Goal: Check status: Check status

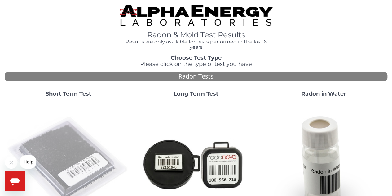
click at [76, 148] on img at bounding box center [68, 163] width 123 height 123
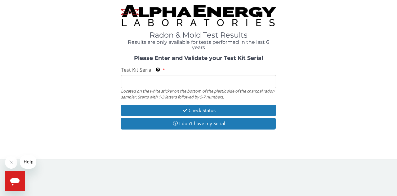
click at [185, 84] on input "Test Kit Serial Located on the white sticker on the bottom of the plastic side …" at bounding box center [198, 81] width 155 height 13
type input "FE373367"
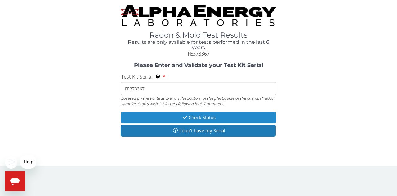
click at [205, 116] on button "Check Status" at bounding box center [198, 117] width 155 height 11
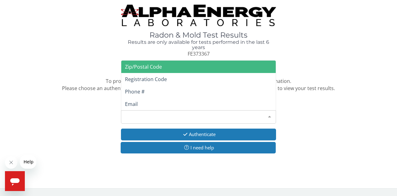
click at [211, 116] on div "Please make a selection" at bounding box center [198, 116] width 155 height 13
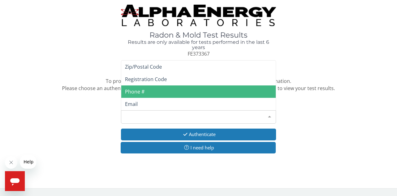
click at [210, 95] on span "Phone #" at bounding box center [198, 91] width 154 height 12
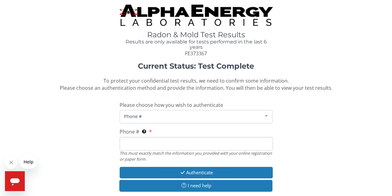
click at [179, 123] on div "Current Status: Test Complete To protect your confidential test results, we nee…" at bounding box center [196, 130] width 383 height 136
click at [164, 142] on input "Phone # This must exactly match the information you provided with your online r…" at bounding box center [196, 143] width 153 height 13
type input "[PHONE_NUMBER]"
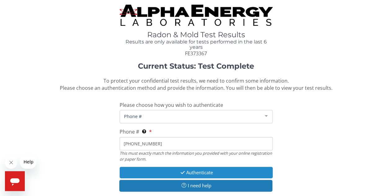
click at [215, 174] on button "Authenticate" at bounding box center [196, 171] width 153 height 11
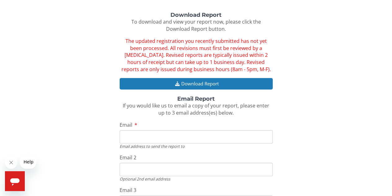
scroll to position [67, 0]
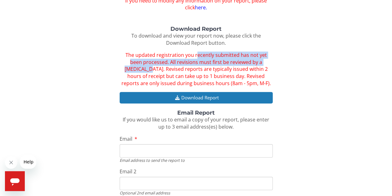
drag, startPoint x: 191, startPoint y: 51, endPoint x: 275, endPoint y: 62, distance: 84.4
click at [275, 62] on div "Download Report To download and view your report now, please click the Download…" at bounding box center [196, 138] width 383 height 225
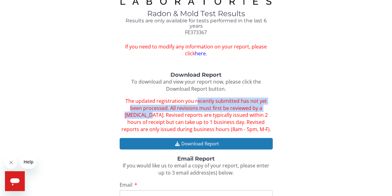
scroll to position [31, 0]
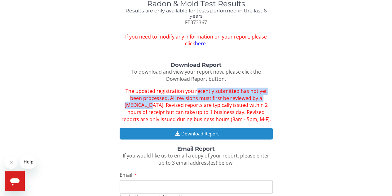
click at [239, 133] on button "Download Report" at bounding box center [196, 133] width 153 height 11
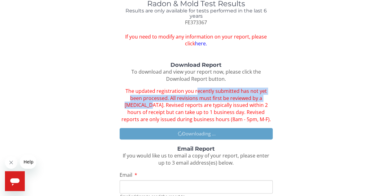
scroll to position [146, 0]
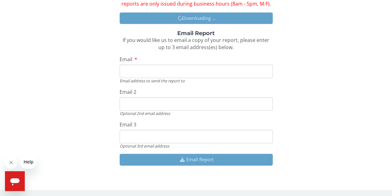
click at [192, 72] on input "Email" at bounding box center [196, 70] width 153 height 13
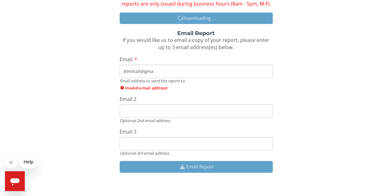
type input "89mhall@gmai"
type input "l"
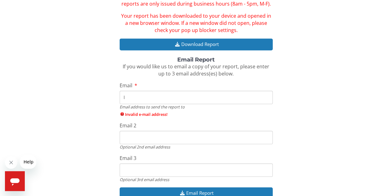
drag, startPoint x: 173, startPoint y: 104, endPoint x: 102, endPoint y: 98, distance: 71.2
click at [102, 98] on div "Download Report To download and view your report now, please click the Download…" at bounding box center [196, 76] width 383 height 258
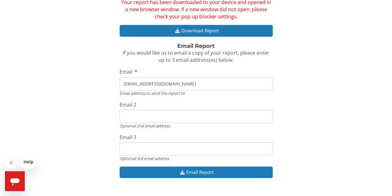
scroll to position [173, 0]
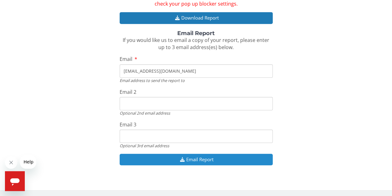
type input "[EMAIL_ADDRESS][DOMAIN_NAME]"
click at [229, 161] on button "Email Report" at bounding box center [196, 158] width 153 height 11
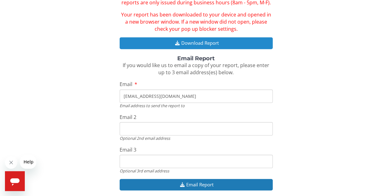
scroll to position [194, 0]
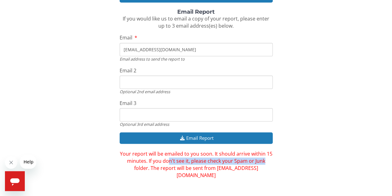
drag, startPoint x: 173, startPoint y: 159, endPoint x: 273, endPoint y: 159, distance: 100.4
click at [273, 159] on div "Download Report To download and view your report now, please click the Download…" at bounding box center [196, 38] width 383 height 279
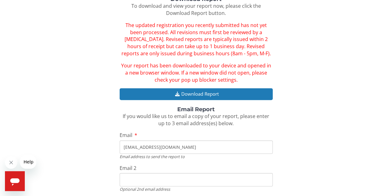
scroll to position [70, 0]
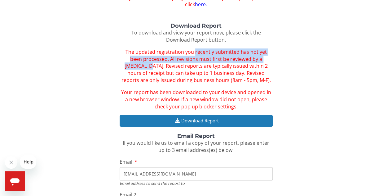
drag, startPoint x: 189, startPoint y: 51, endPoint x: 284, endPoint y: 57, distance: 94.7
click at [284, 57] on div "Download Report To download and view your report now, please click the Download…" at bounding box center [196, 162] width 383 height 279
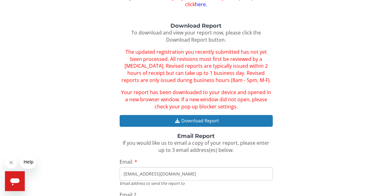
click at [199, 71] on span "The updated registration you recently submitted has not yet been processed. All…" at bounding box center [195, 65] width 149 height 35
drag, startPoint x: 192, startPoint y: 59, endPoint x: 284, endPoint y: 81, distance: 93.8
click at [284, 81] on div "Download Report To download and view your report now, please click the Download…" at bounding box center [196, 162] width 383 height 279
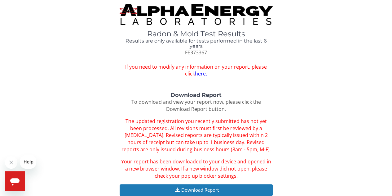
scroll to position [0, 0]
